Goal: Check status: Check status

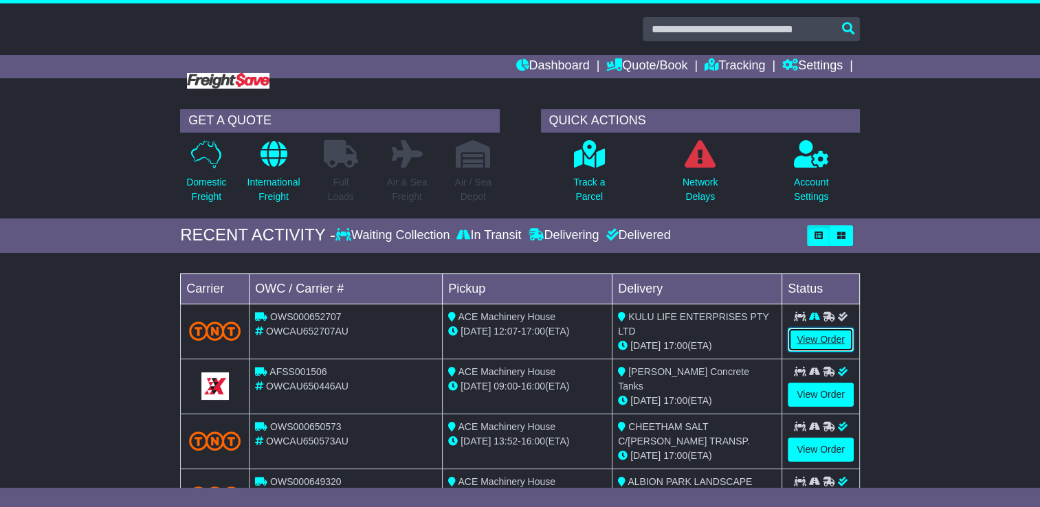
click at [815, 339] on link "View Order" at bounding box center [820, 340] width 66 height 24
